Goal: Information Seeking & Learning: Learn about a topic

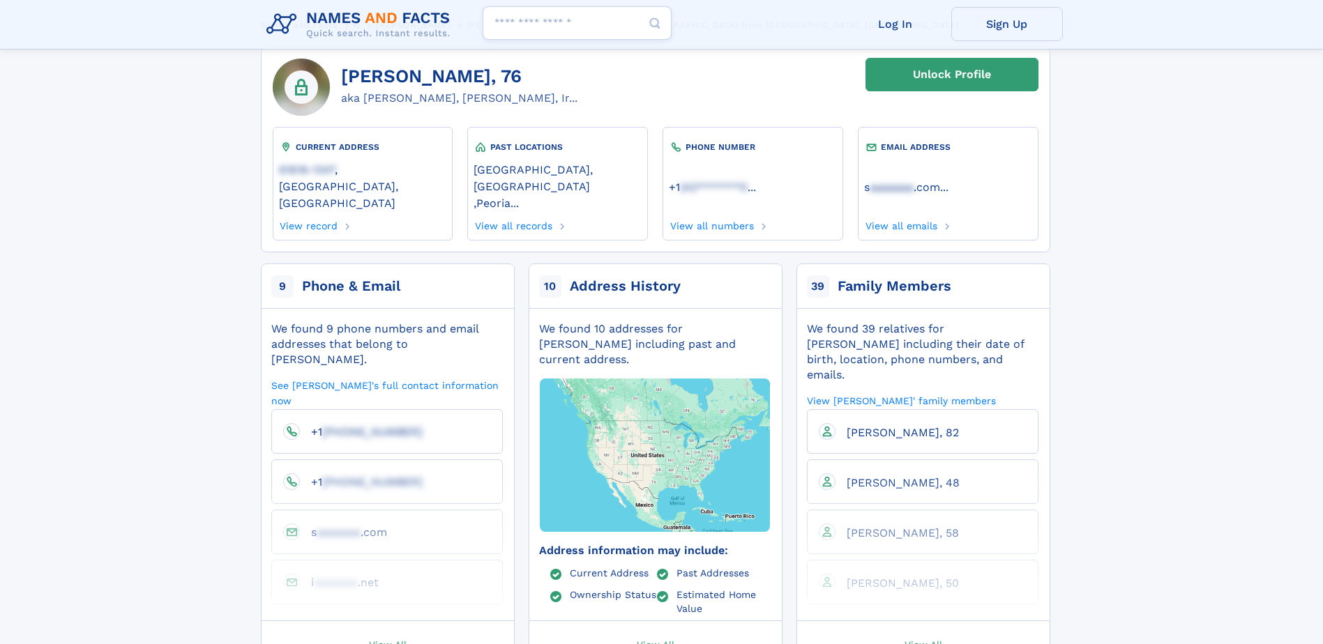
scroll to position [139, 0]
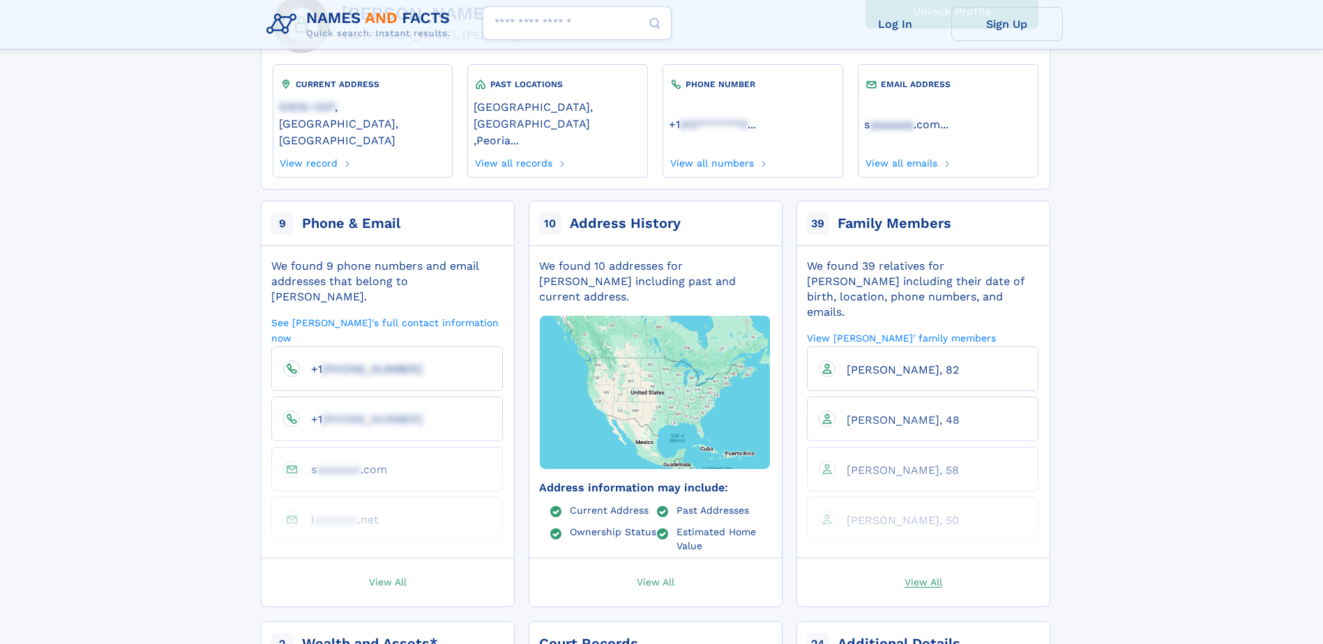
click at [929, 575] on span "View All" at bounding box center [923, 581] width 38 height 13
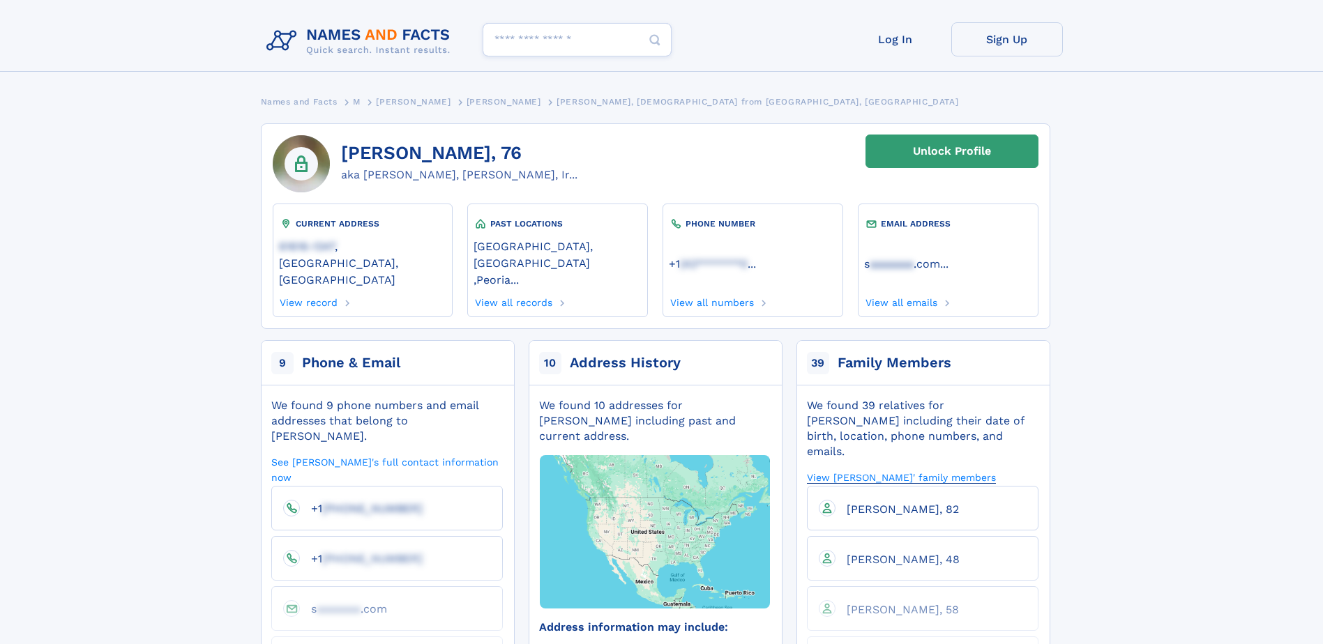
click at [906, 471] on link "View [PERSON_NAME]' family members" at bounding box center [901, 477] width 189 height 13
